Goal: Information Seeking & Learning: Learn about a topic

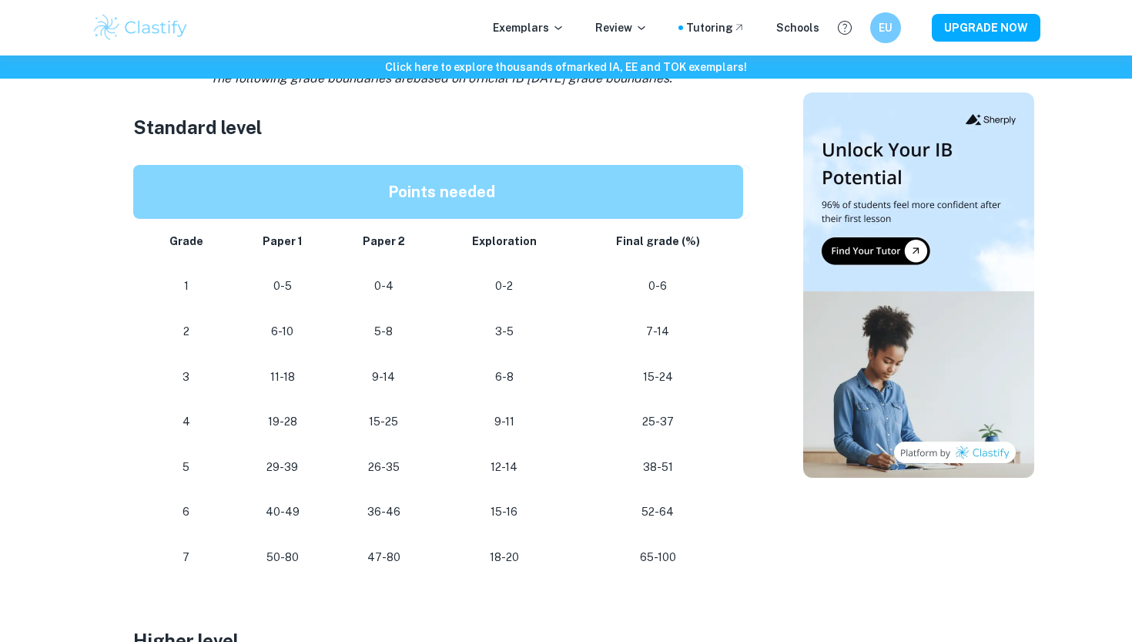
scroll to position [790, 0]
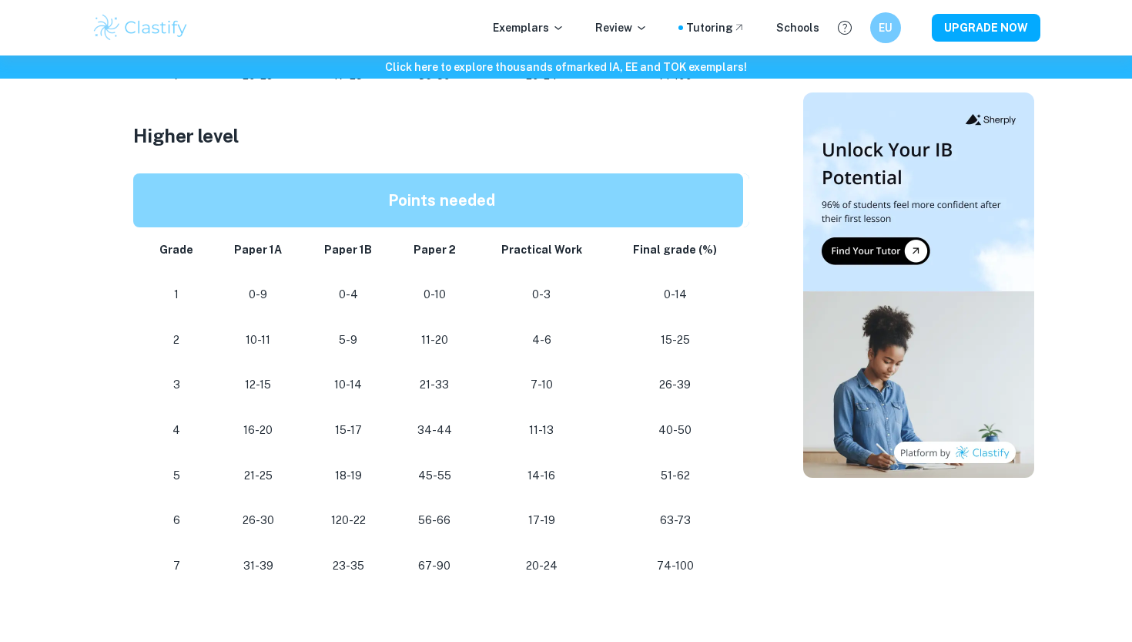
scroll to position [1266, 0]
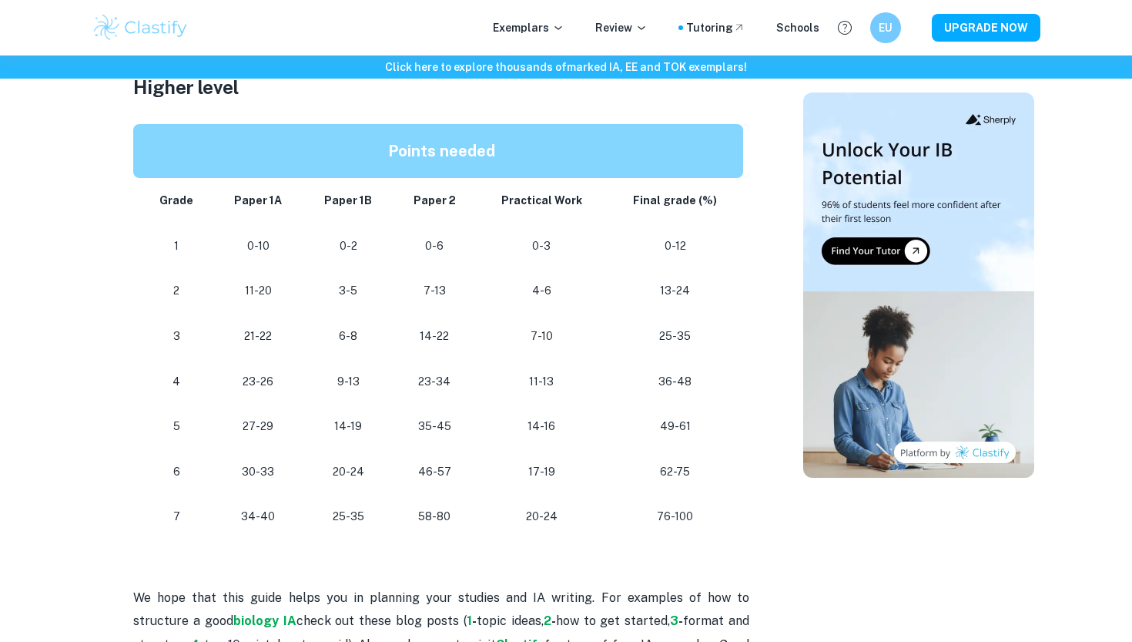
scroll to position [1330, 0]
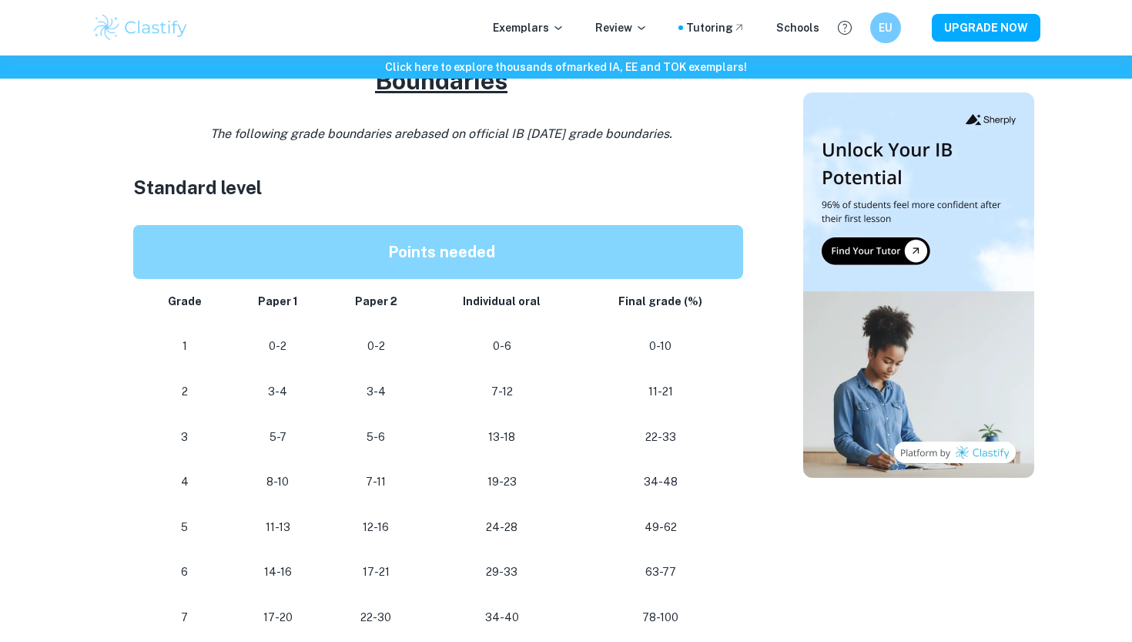
scroll to position [815, 0]
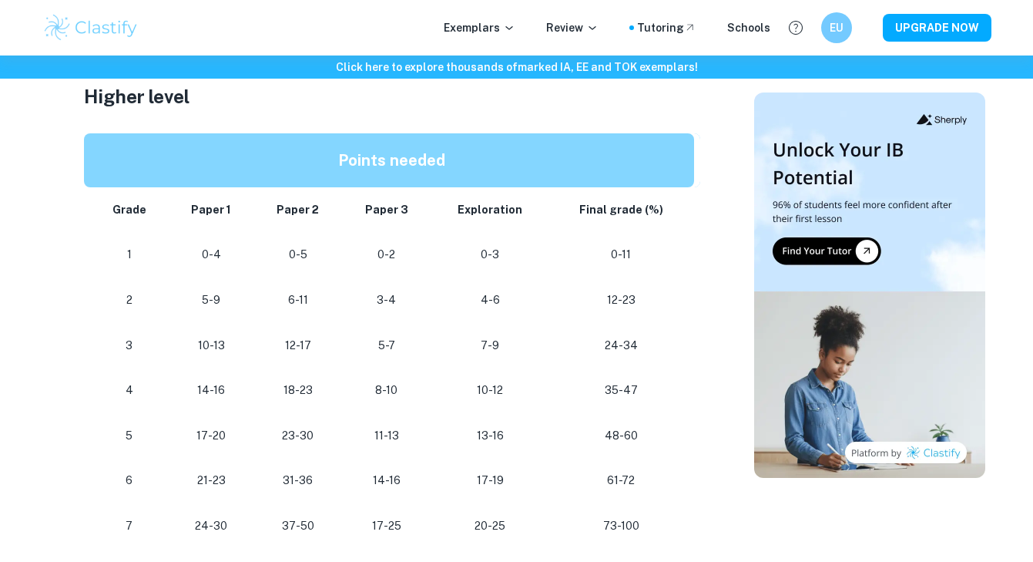
scroll to position [1333, 0]
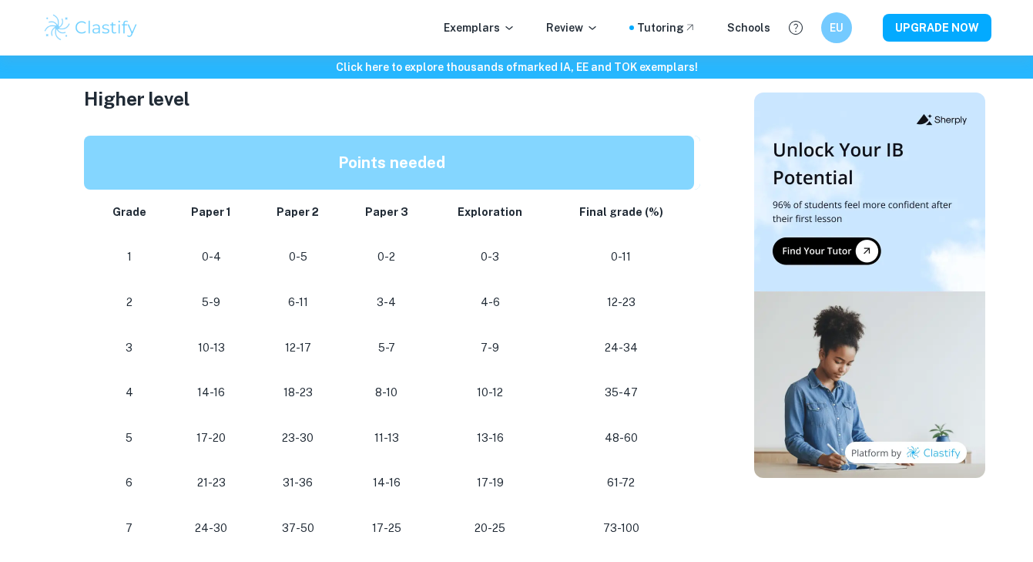
click at [240, 0] on div "Exemplars Review Tutoring Schools EU UPGRADE NOW" at bounding box center [516, 27] width 1033 height 55
